Goal: Task Accomplishment & Management: Use online tool/utility

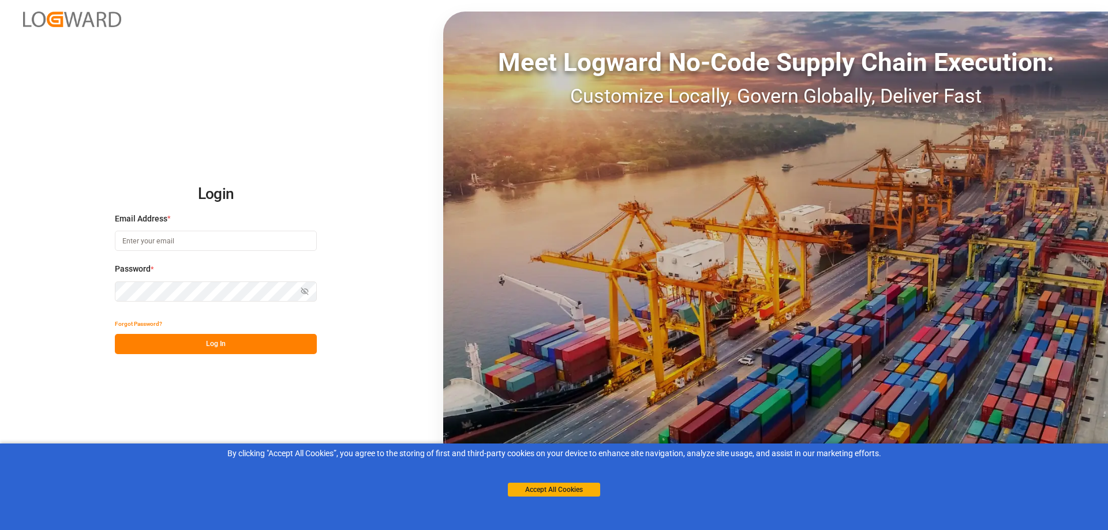
type input "[EMAIL_ADDRESS][PERSON_NAME][DOMAIN_NAME]"
click at [203, 342] on button "Log In" at bounding box center [216, 344] width 202 height 20
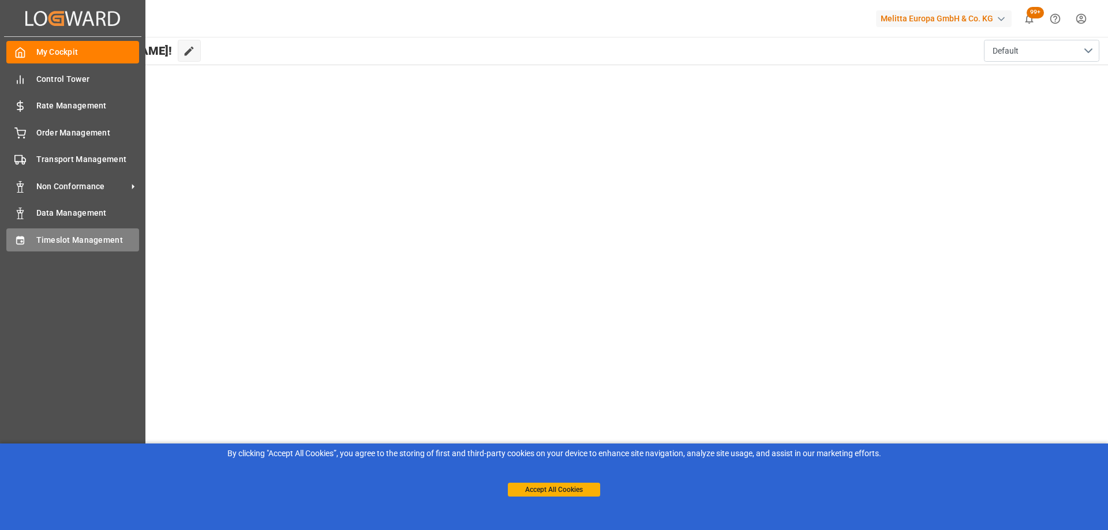
click at [50, 238] on span "Timeslot Management" at bounding box center [87, 240] width 103 height 12
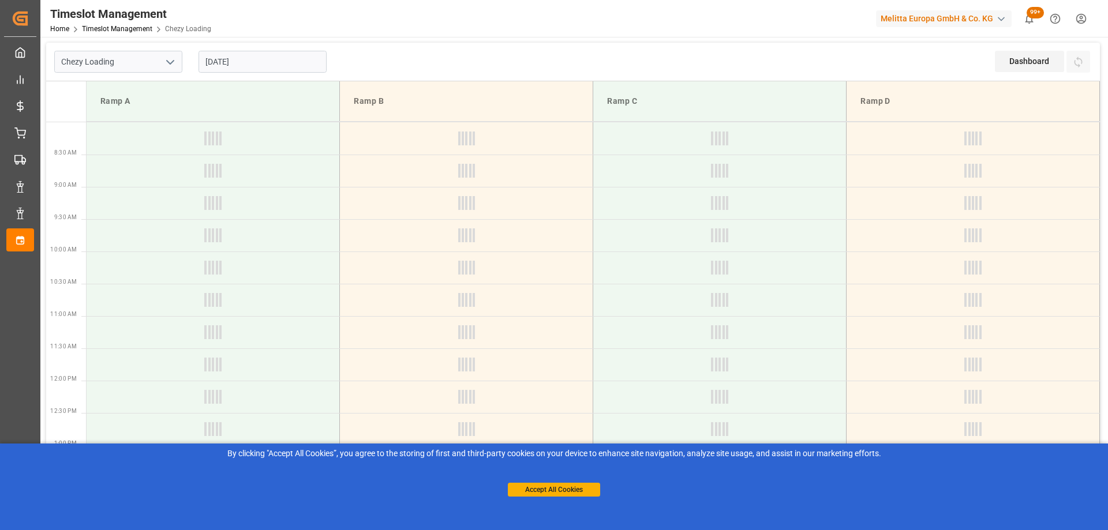
type input "Chezy Loading"
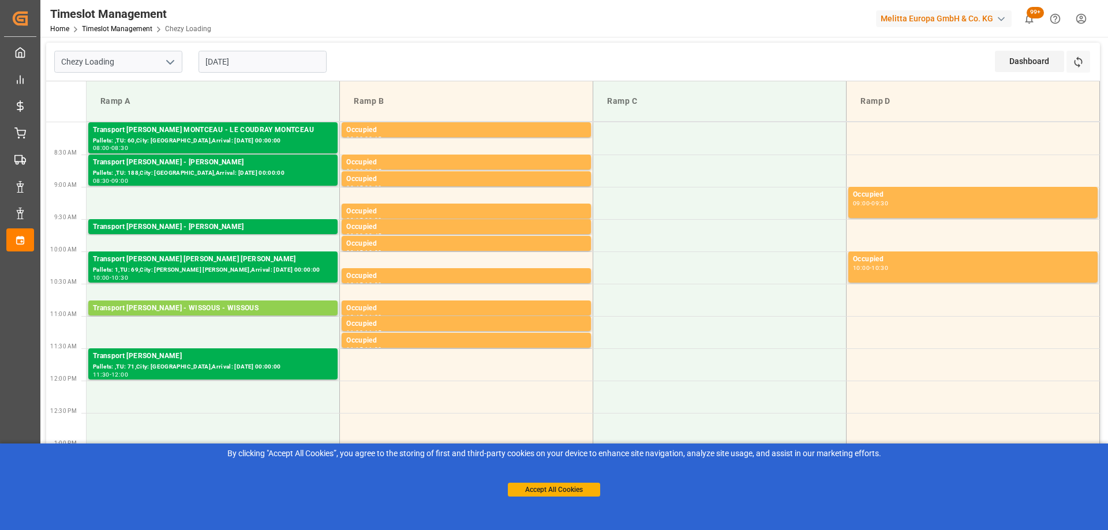
click at [1078, 21] on html "Created by potrace 1.15, written by [PERSON_NAME] [DATE]-[DATE] Created by potr…" at bounding box center [554, 265] width 1108 height 530
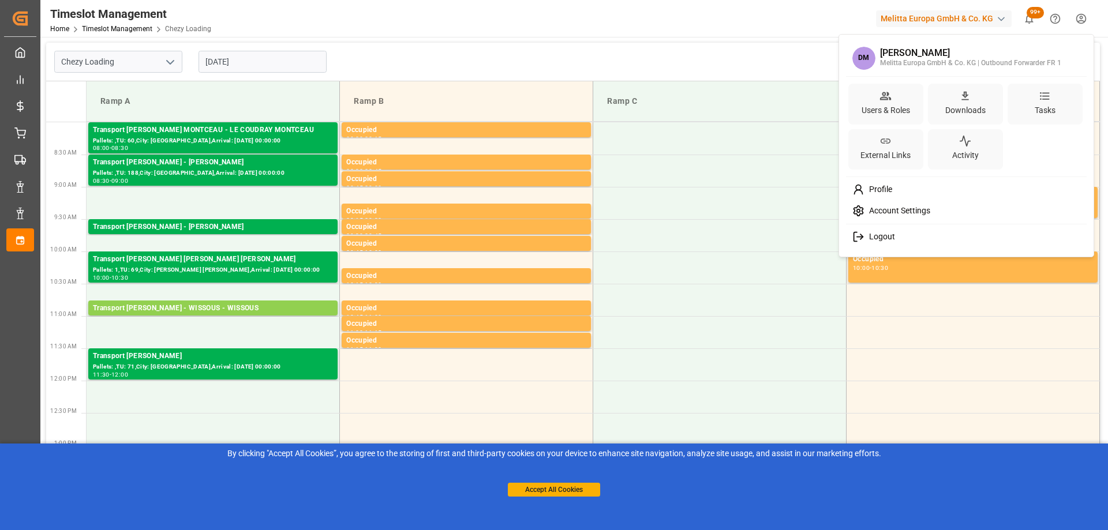
click at [879, 192] on span "Profile" at bounding box center [878, 190] width 28 height 10
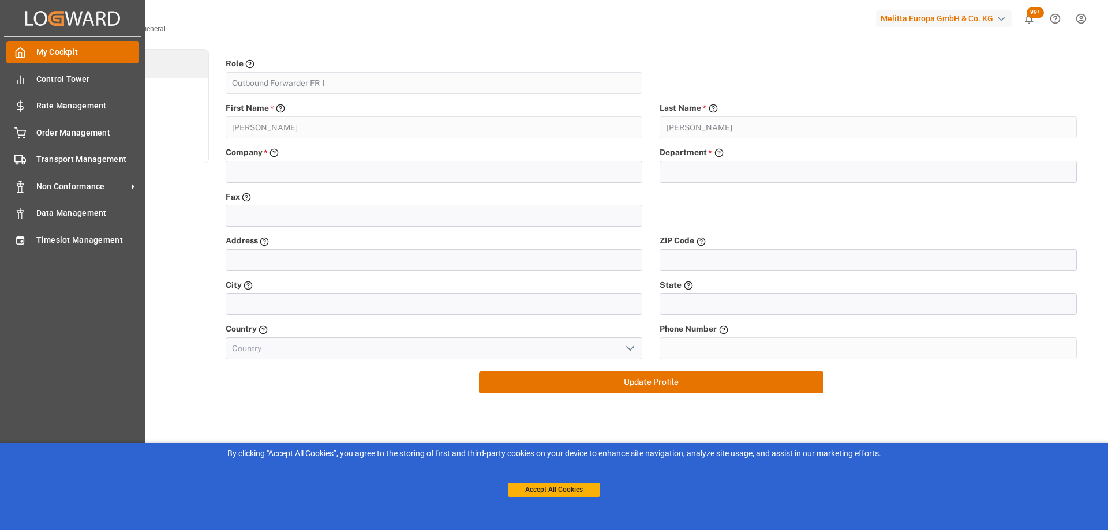
click at [43, 53] on span "My Cockpit" at bounding box center [87, 52] width 103 height 12
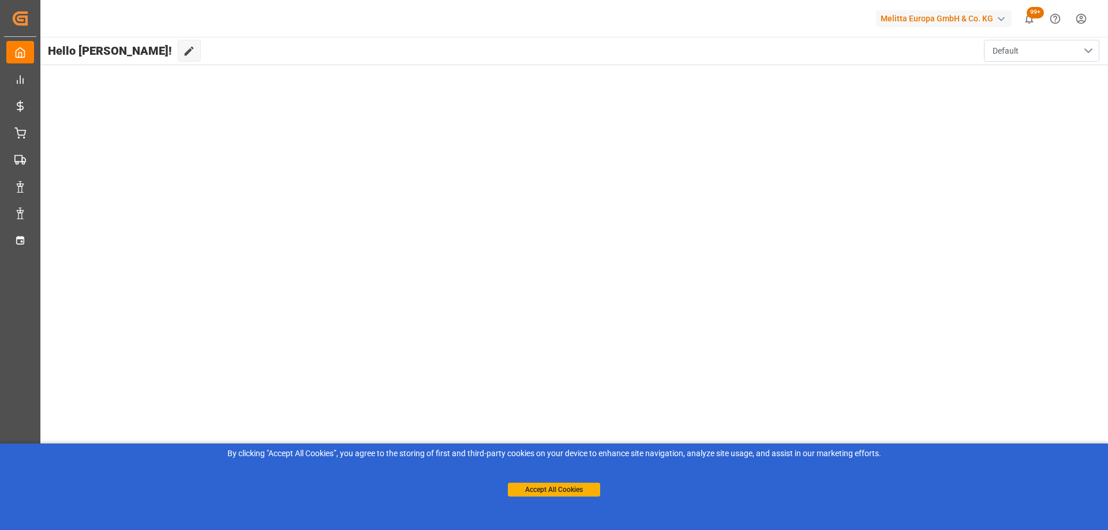
click at [1086, 49] on button "Default" at bounding box center [1041, 51] width 115 height 22
click at [1079, 17] on html "Created by potrace 1.15, written by [PERSON_NAME] [DATE]-[DATE] Created by potr…" at bounding box center [554, 265] width 1108 height 530
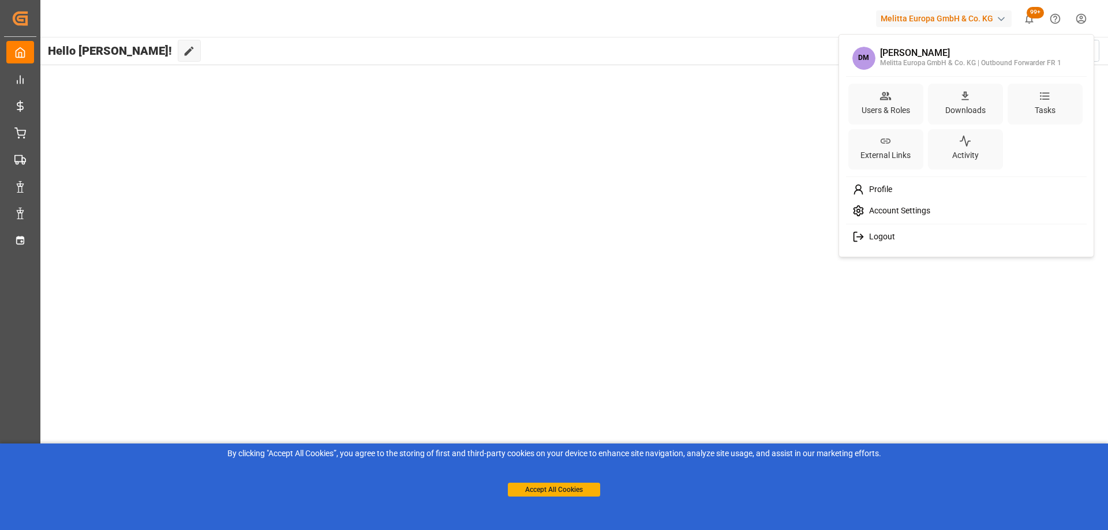
click at [906, 207] on span "Account Settings" at bounding box center [897, 211] width 66 height 10
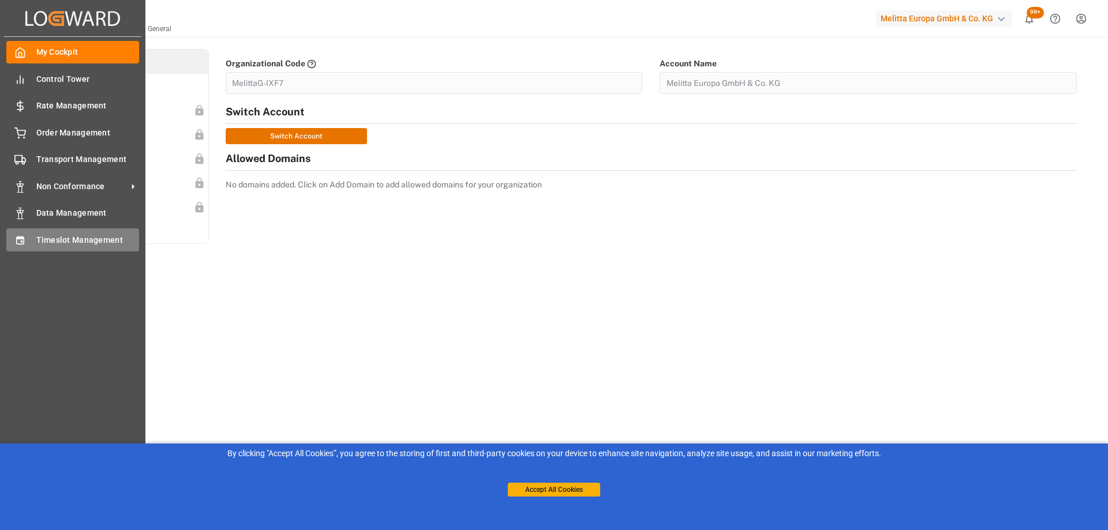
click at [77, 248] on div "Timeslot Management Timeslot Management" at bounding box center [72, 239] width 133 height 23
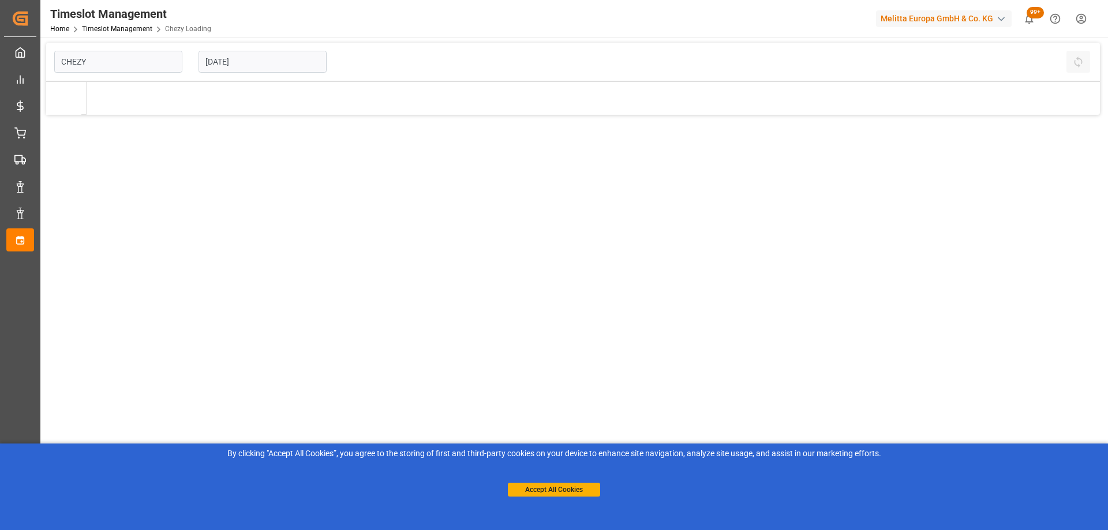
type input "Chezy Loading"
